Goal: Task Accomplishment & Management: Manage account settings

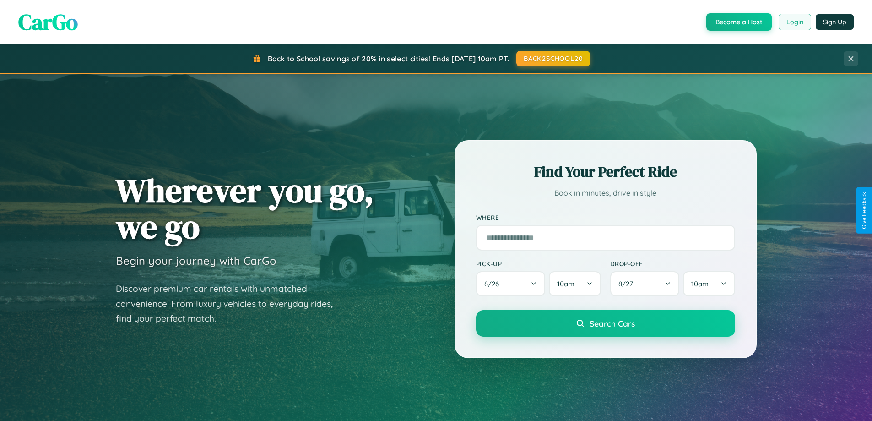
click at [794, 22] on button "Login" at bounding box center [795, 22] width 33 height 16
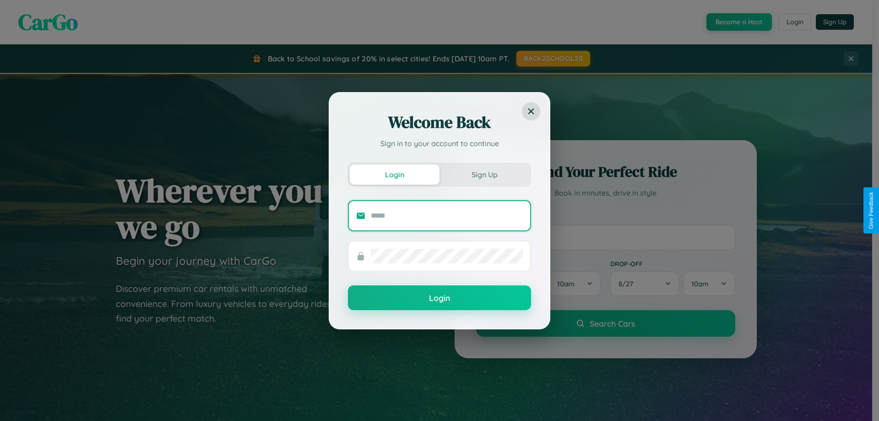
click at [447, 215] on input "text" at bounding box center [447, 215] width 152 height 15
type input "**********"
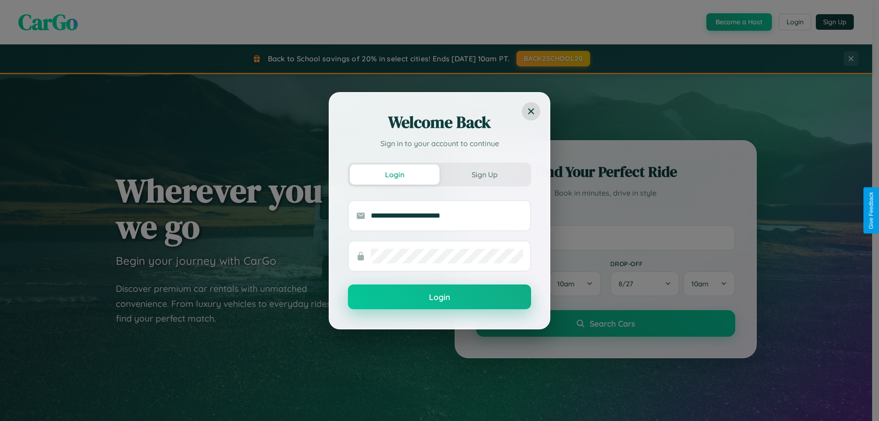
click at [439, 297] on button "Login" at bounding box center [439, 296] width 183 height 25
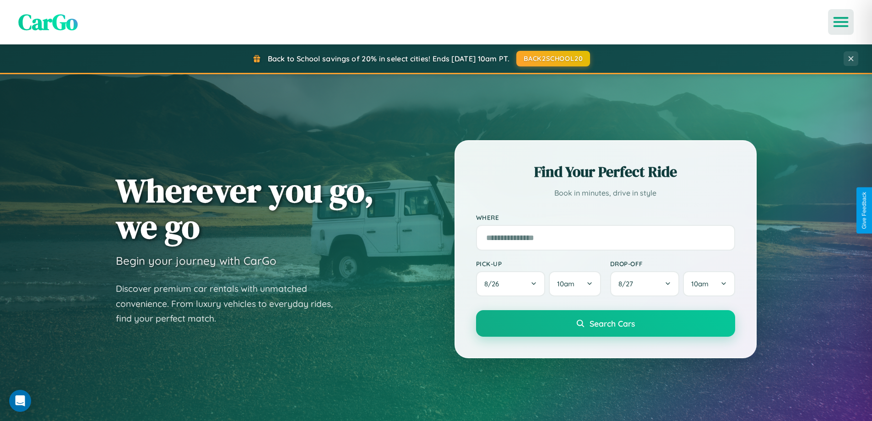
click at [841, 22] on icon "Open menu" at bounding box center [841, 22] width 13 height 8
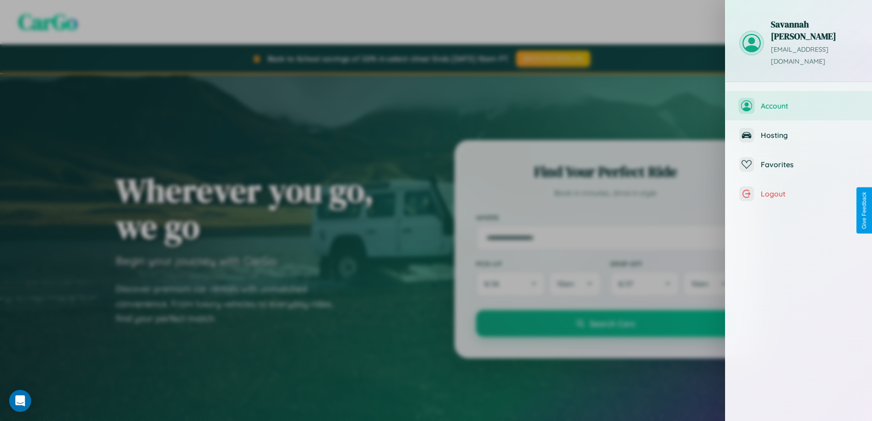
click at [799, 101] on span "Account" at bounding box center [810, 105] width 98 height 9
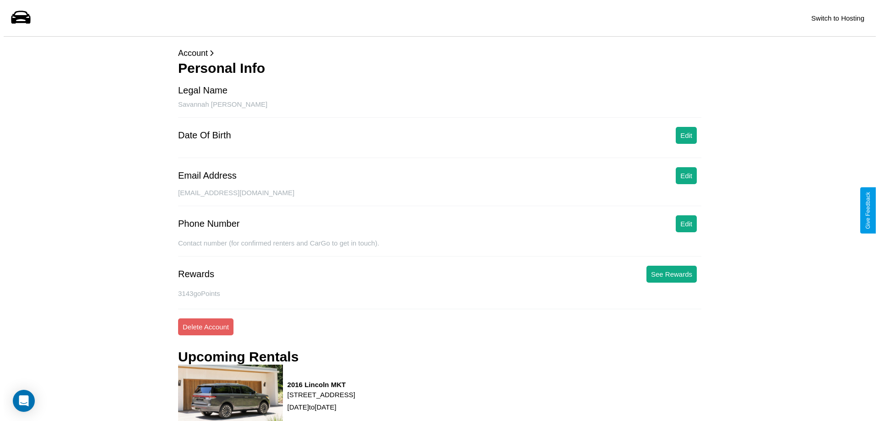
scroll to position [116, 0]
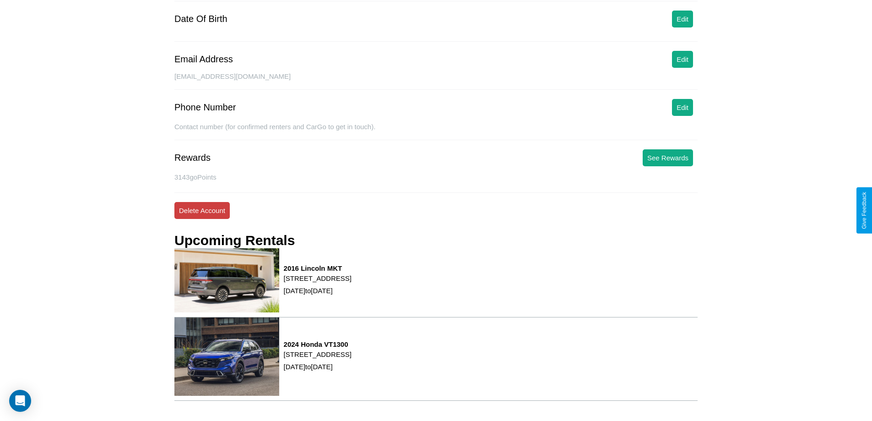
click at [202, 210] on button "Delete Account" at bounding box center [201, 210] width 55 height 17
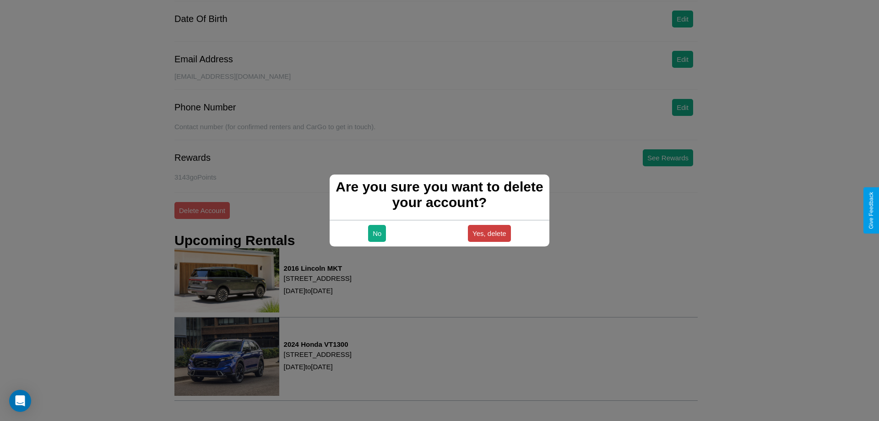
click at [489, 233] on button "Yes, delete" at bounding box center [489, 233] width 43 height 17
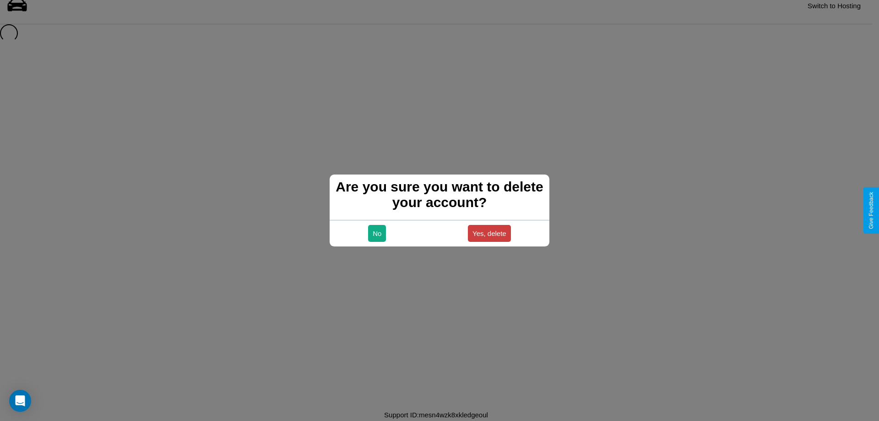
scroll to position [12, 0]
